Goal: Communication & Community: Participate in discussion

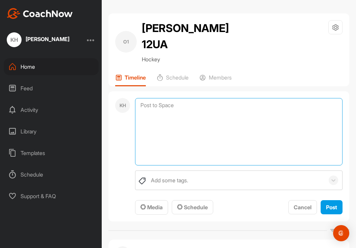
click at [162, 98] on textarea at bounding box center [238, 131] width 207 height 67
type textarea "Defensive Zone GOOD HABITS to reinforce"
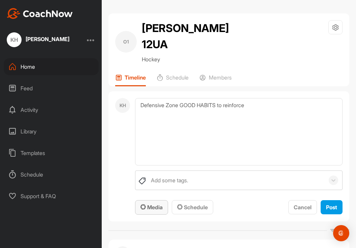
click at [151, 204] on span "Media" at bounding box center [151, 207] width 22 height 7
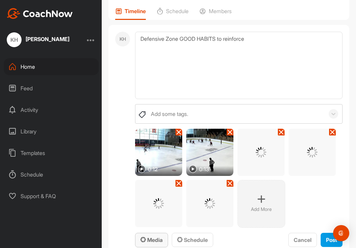
scroll to position [67, 0]
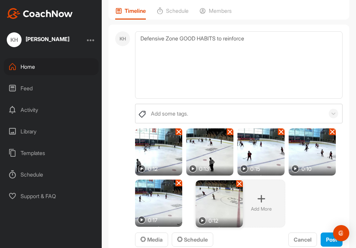
drag, startPoint x: 311, startPoint y: 138, endPoint x: 218, endPoint y: 190, distance: 106.4
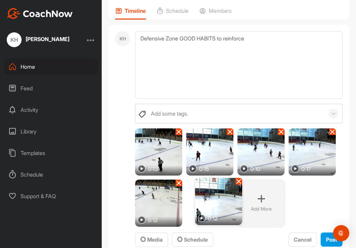
drag, startPoint x: 161, startPoint y: 143, endPoint x: 218, endPoint y: 193, distance: 75.8
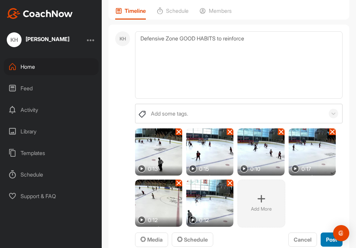
click at [329, 236] on span "Post" at bounding box center [331, 239] width 11 height 7
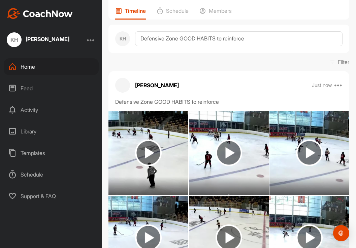
click at [333, 81] on div "Just now Edit Edit Tags Pin to top Delete" at bounding box center [327, 85] width 31 height 8
click at [337, 81] on icon at bounding box center [338, 85] width 8 height 8
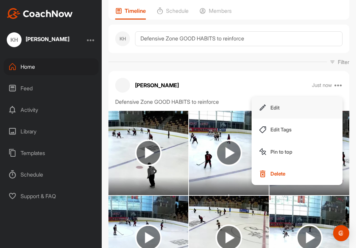
click at [282, 97] on button "Edit" at bounding box center [296, 108] width 91 height 22
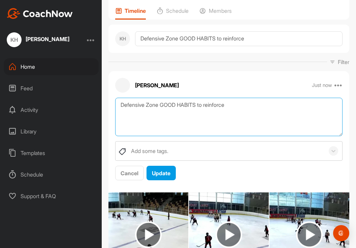
click at [256, 98] on textarea "Defensive Zone GOOD HABITS to reinforce" at bounding box center [228, 117] width 227 height 39
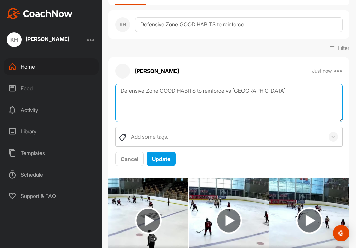
scroll to position [0, 0]
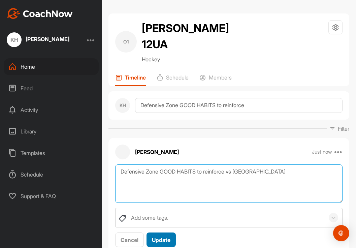
type textarea "Defensive Zone GOOD HABITS to reinforce vs [GEOGRAPHIC_DATA]"
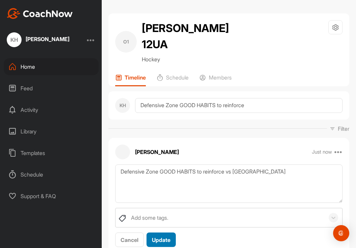
click at [168, 236] on span "Update" at bounding box center [161, 239] width 19 height 7
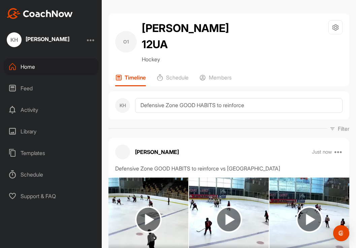
click at [152, 206] on img at bounding box center [148, 219] width 27 height 27
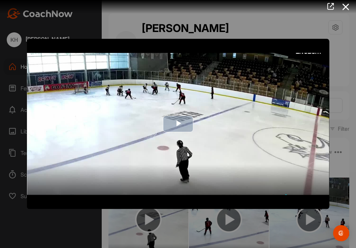
click at [178, 124] on span "Video Player" at bounding box center [178, 124] width 0 height 0
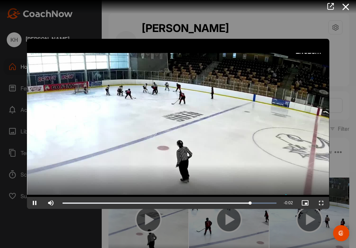
click at [205, 230] on div at bounding box center [178, 124] width 356 height 248
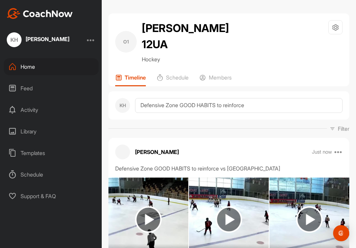
click at [229, 207] on img at bounding box center [228, 219] width 27 height 27
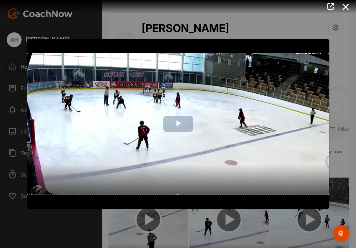
click at [178, 124] on span "Video Player" at bounding box center [178, 124] width 0 height 0
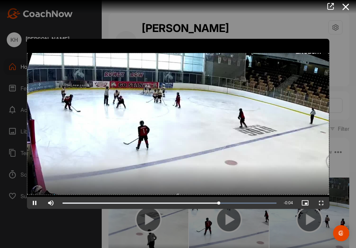
click at [80, 232] on div at bounding box center [178, 124] width 356 height 248
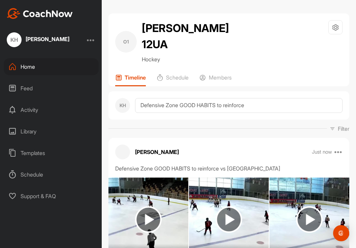
click at [298, 206] on img at bounding box center [309, 219] width 27 height 27
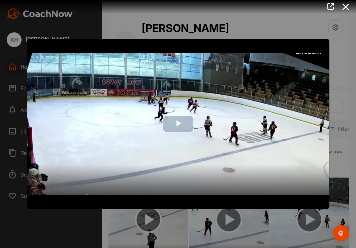
click at [178, 124] on span "Video Player" at bounding box center [178, 124] width 0 height 0
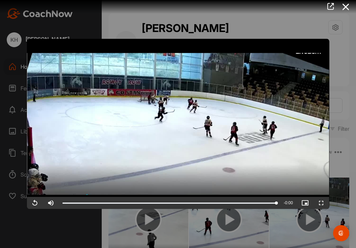
click at [89, 229] on div at bounding box center [178, 124] width 356 height 248
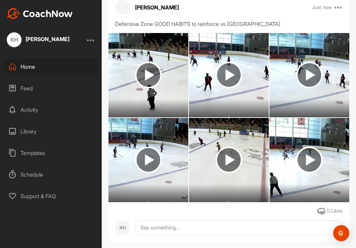
scroll to position [147, 0]
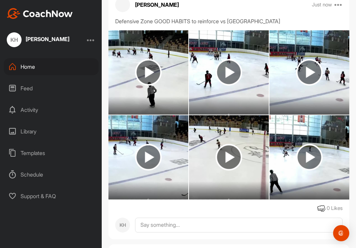
click at [151, 144] on img at bounding box center [148, 157] width 27 height 27
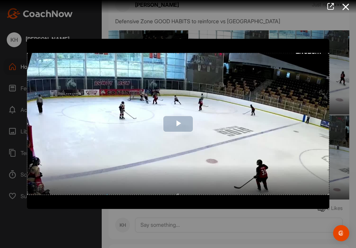
click at [178, 124] on span "Video Player" at bounding box center [178, 124] width 0 height 0
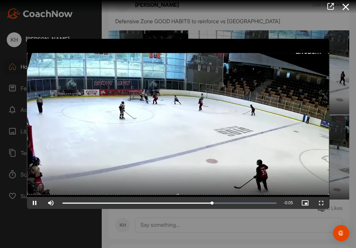
click at [121, 222] on div at bounding box center [178, 124] width 356 height 248
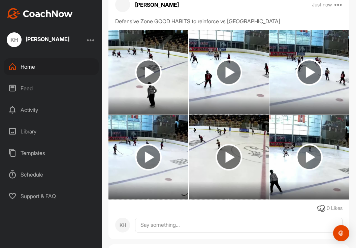
click at [147, 144] on img at bounding box center [148, 157] width 27 height 27
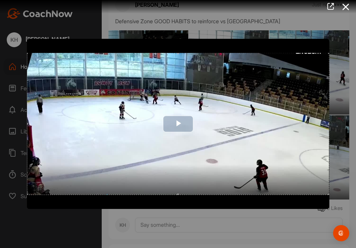
click at [178, 124] on span "Video Player" at bounding box center [178, 124] width 0 height 0
click at [138, 227] on div at bounding box center [178, 124] width 356 height 248
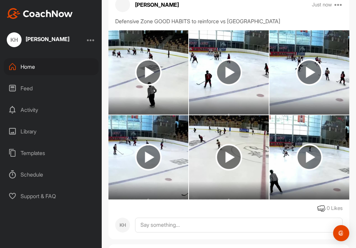
click at [226, 147] on img at bounding box center [228, 157] width 27 height 27
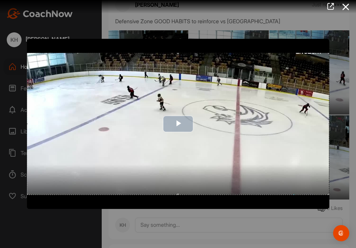
click at [178, 124] on span "Video Player" at bounding box center [178, 124] width 0 height 0
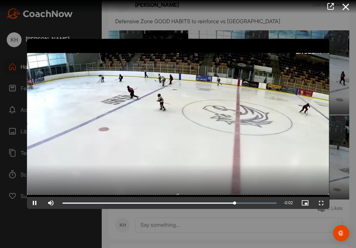
click at [199, 230] on div at bounding box center [178, 124] width 356 height 248
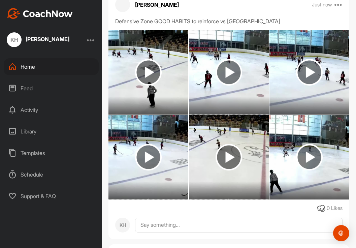
click at [315, 144] on img at bounding box center [309, 157] width 27 height 27
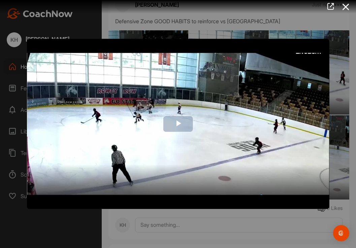
click at [178, 124] on span "Video Player" at bounding box center [178, 124] width 0 height 0
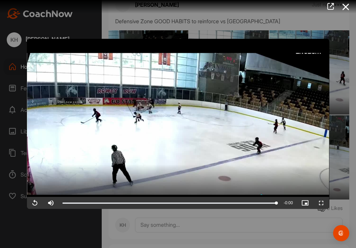
click at [53, 235] on div at bounding box center [178, 124] width 356 height 248
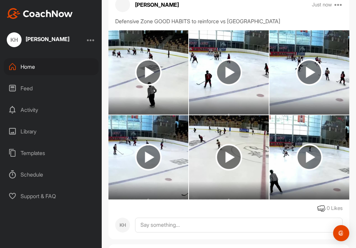
click at [313, 144] on img at bounding box center [309, 157] width 27 height 27
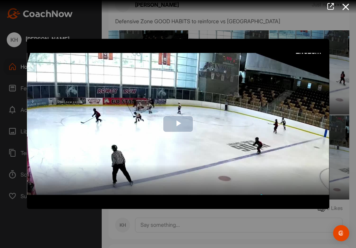
click at [178, 124] on span "Video Player" at bounding box center [178, 124] width 0 height 0
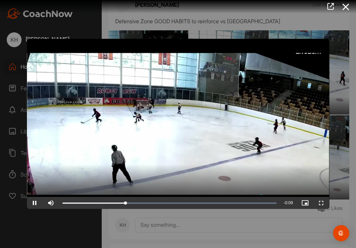
click at [98, 221] on div at bounding box center [178, 124] width 356 height 248
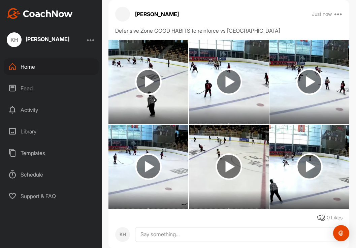
scroll to position [130, 0]
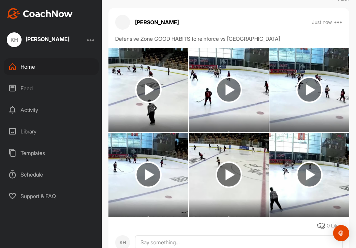
click at [227, 78] on img at bounding box center [228, 89] width 27 height 27
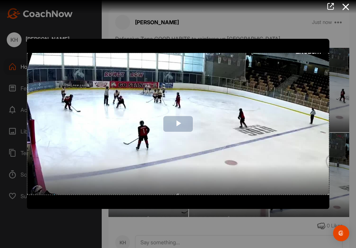
click at [178, 124] on span "Video Player" at bounding box center [178, 124] width 0 height 0
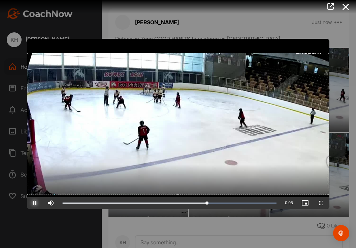
click at [37, 203] on span "Video Player" at bounding box center [35, 203] width 16 height 0
click at [84, 228] on div at bounding box center [178, 124] width 356 height 248
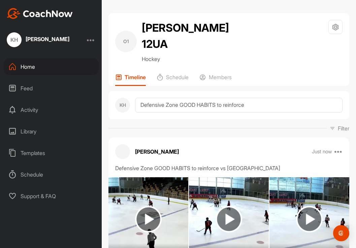
scroll to position [0, 0]
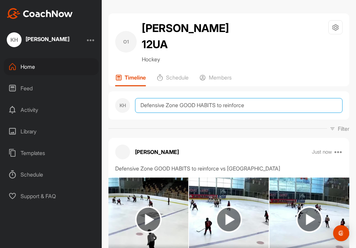
click at [158, 98] on textarea "Defensive Zone GOOD HABITS to reinforce" at bounding box center [238, 105] width 207 height 15
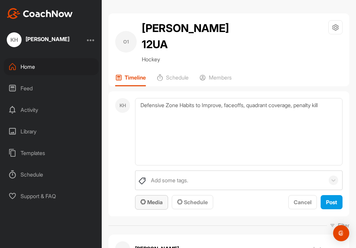
click at [161, 199] on span "Media" at bounding box center [151, 202] width 22 height 7
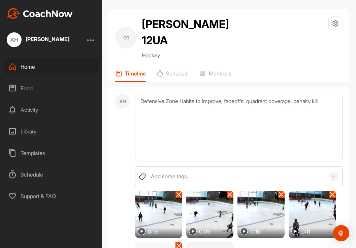
scroll to position [4, 0]
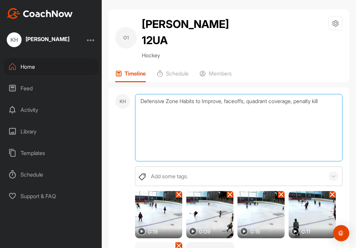
click at [197, 94] on textarea "Defensive Zone Habits to Improve, faceoffs, quadrant coverage, penalty kill" at bounding box center [238, 127] width 207 height 67
click at [225, 94] on textarea "Defensive Zone Habits to Improve, faceoffs, quadrant coverage, penalty kill" at bounding box center [238, 127] width 207 height 67
type textarea "Defensive Zone Habits NEEDS IMPROVEMENT, faceoffs, quadrant coverage, penalty k…"
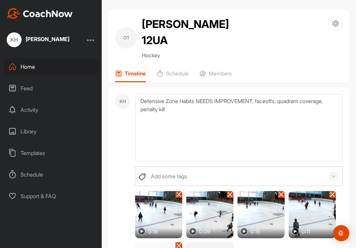
click at [117, 159] on div "KH" at bounding box center [122, 202] width 15 height 216
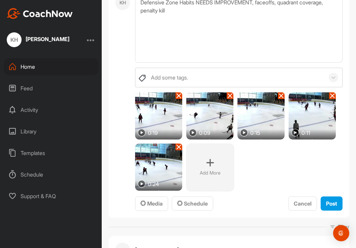
scroll to position [104, 0]
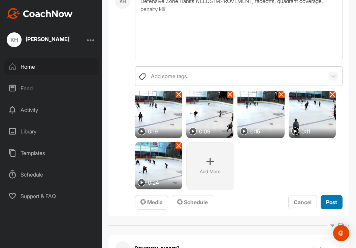
click at [334, 199] on span "Post" at bounding box center [331, 202] width 11 height 7
